Goal: Check status: Check status

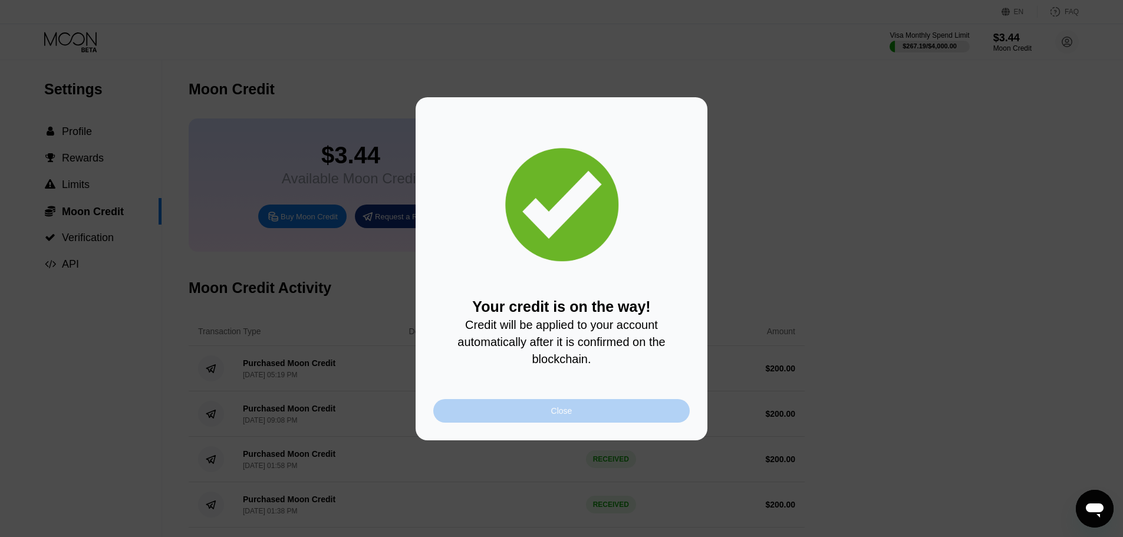
click at [550, 419] on div "Close" at bounding box center [561, 411] width 256 height 24
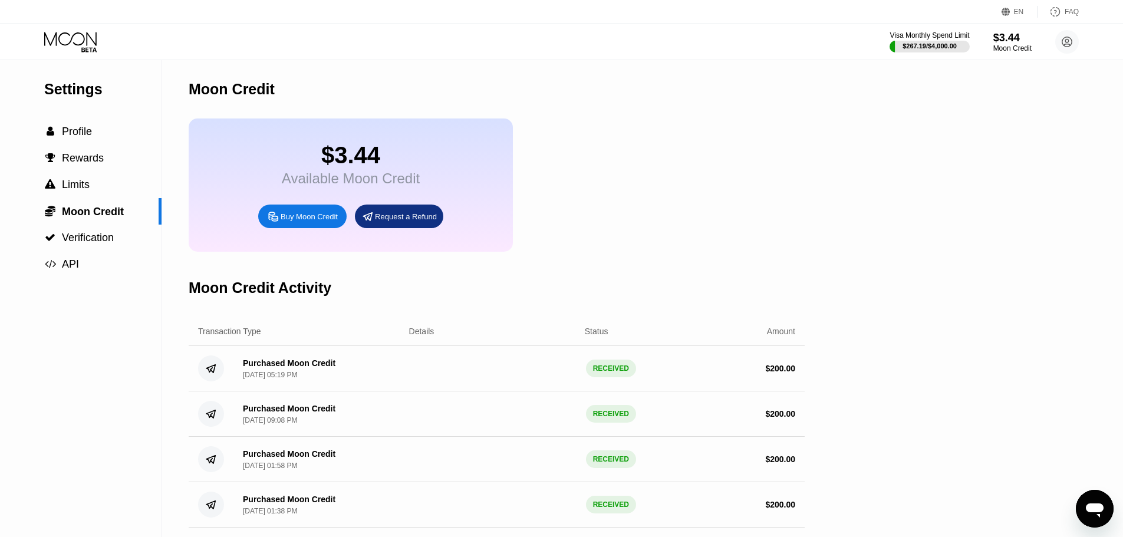
click at [81, 45] on icon at bounding box center [71, 42] width 55 height 21
